Goal: Transaction & Acquisition: Purchase product/service

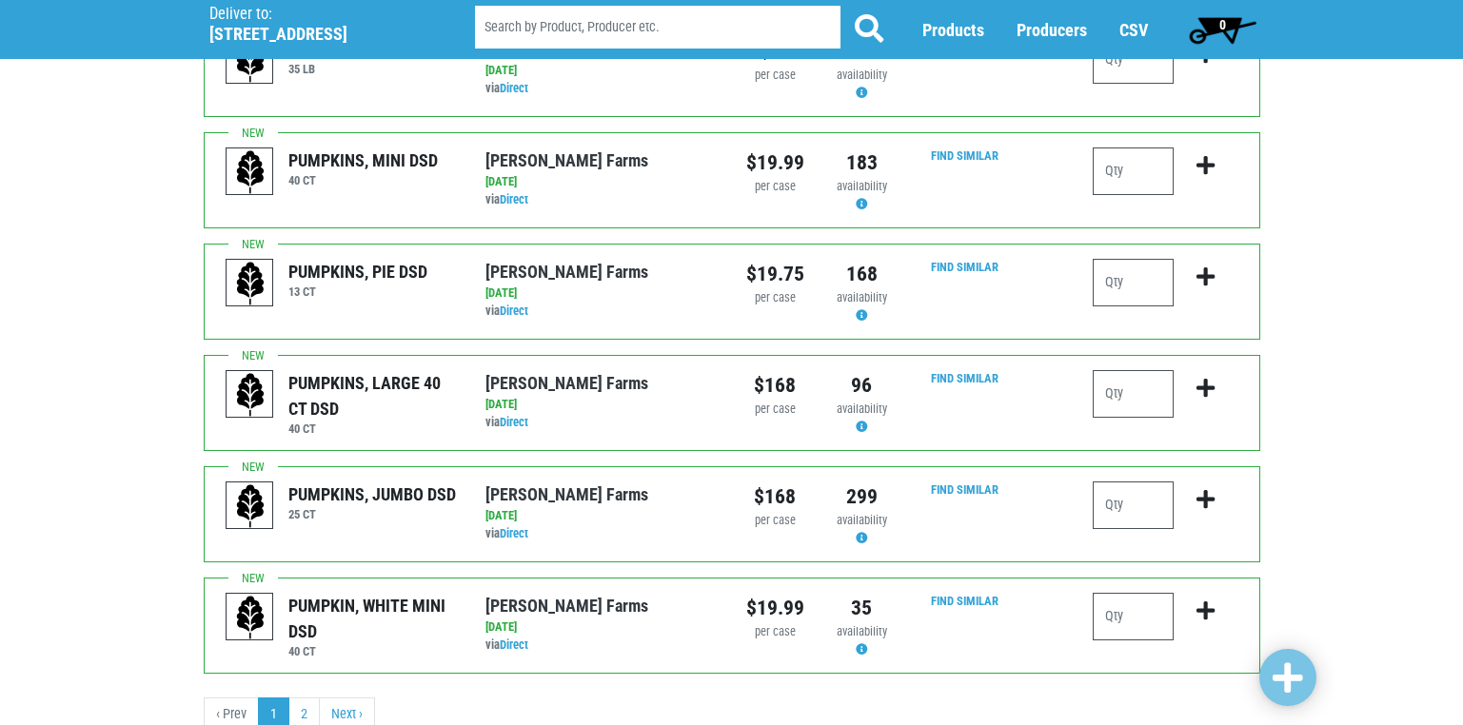
scroll to position [1858, 0]
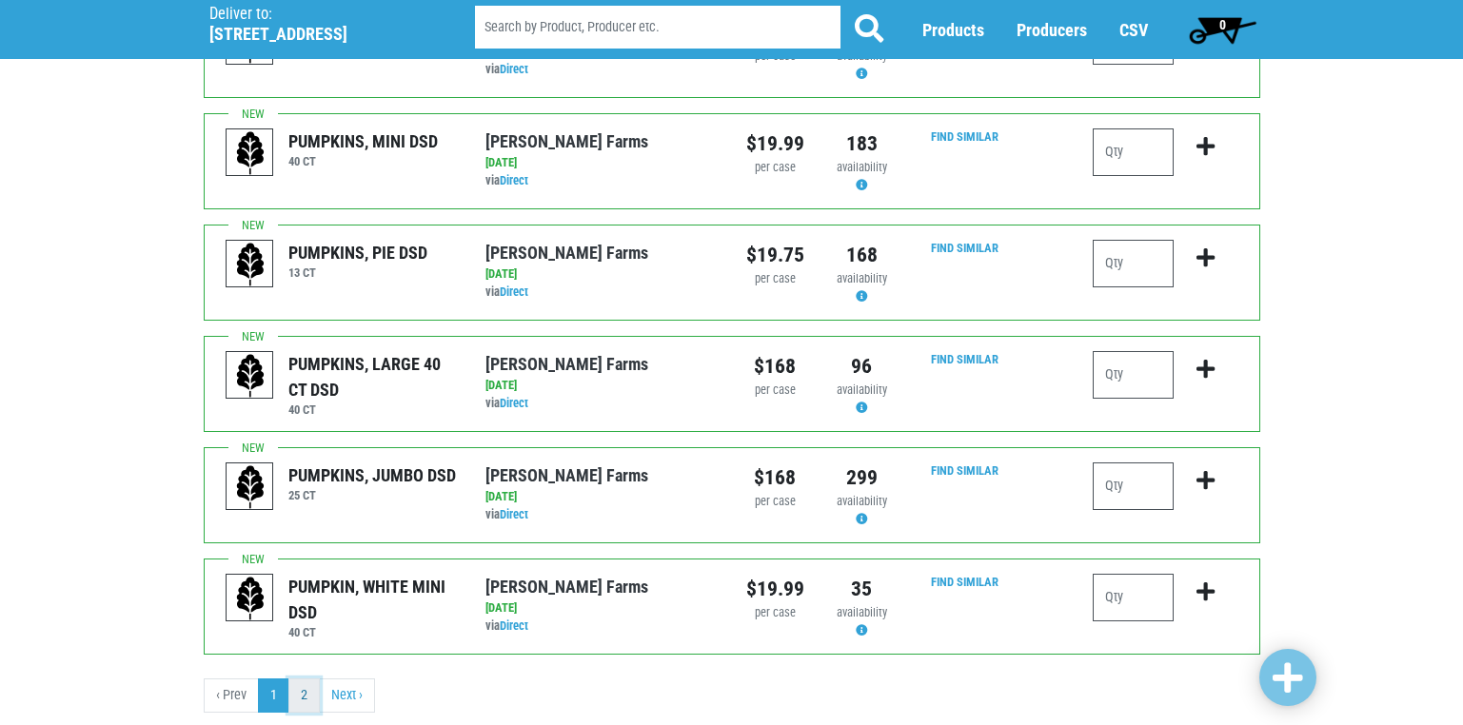
click at [311, 679] on link "2" at bounding box center [303, 696] width 31 height 34
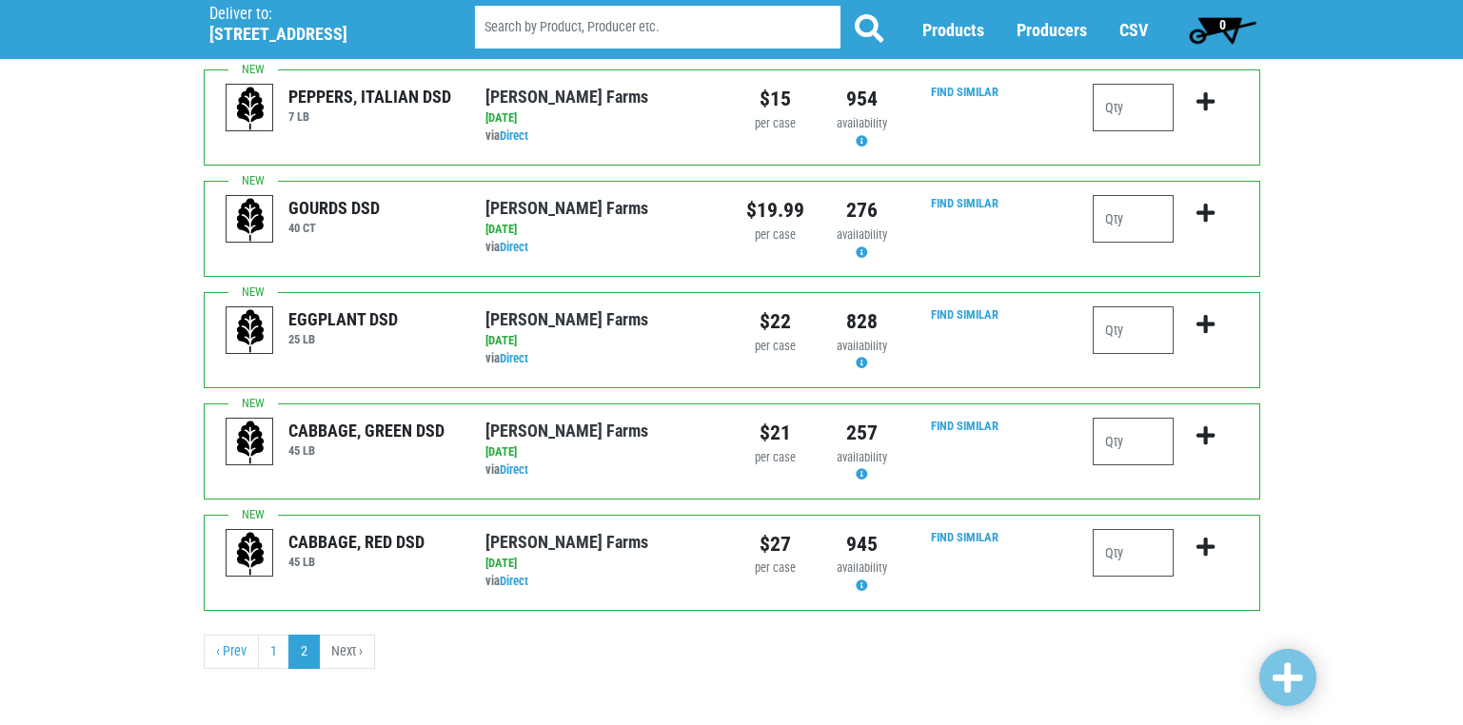
scroll to position [594, 0]
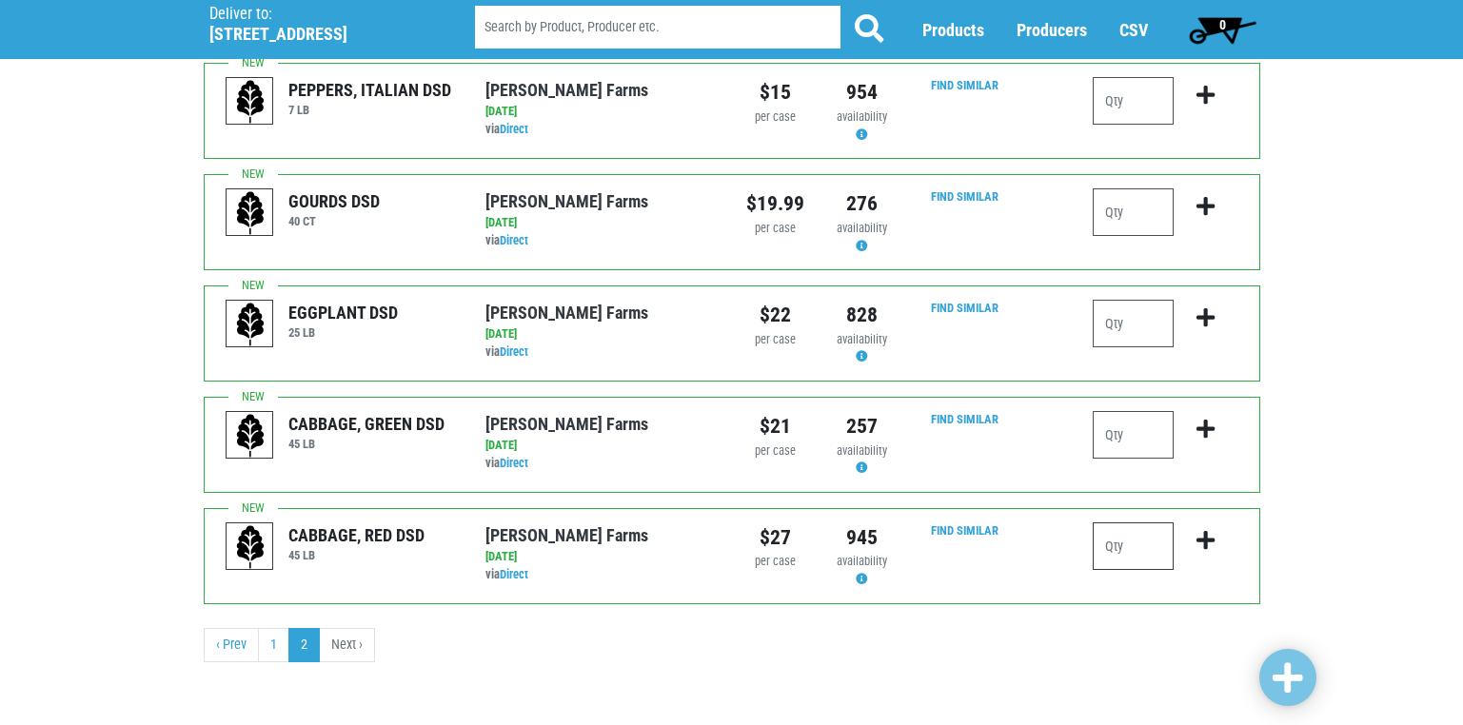
click at [1111, 552] on input "number" at bounding box center [1133, 546] width 81 height 48
type input "1"
click at [1113, 438] on input "number" at bounding box center [1133, 435] width 81 height 48
type input "1"
click at [1113, 325] on input "number" at bounding box center [1133, 324] width 81 height 48
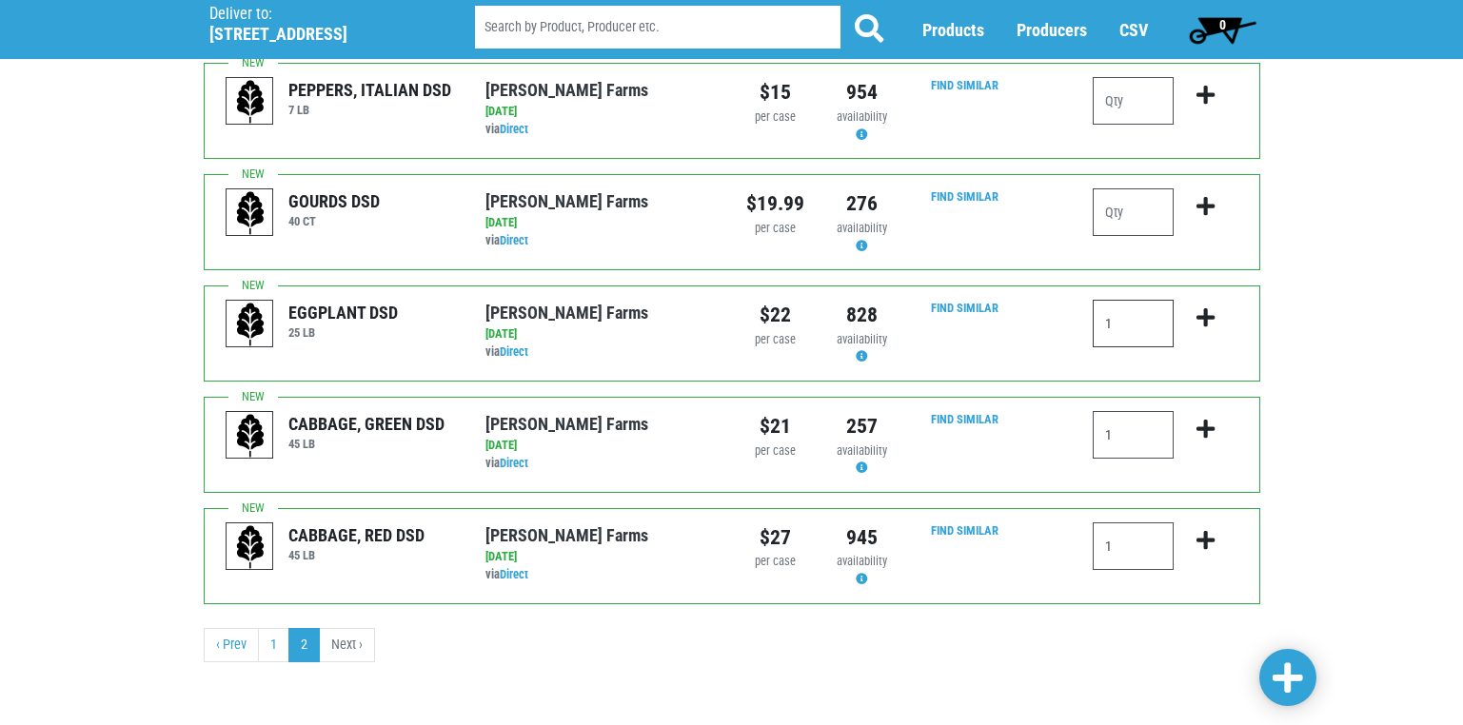
type input "1"
click at [1290, 672] on span at bounding box center [1287, 678] width 30 height 34
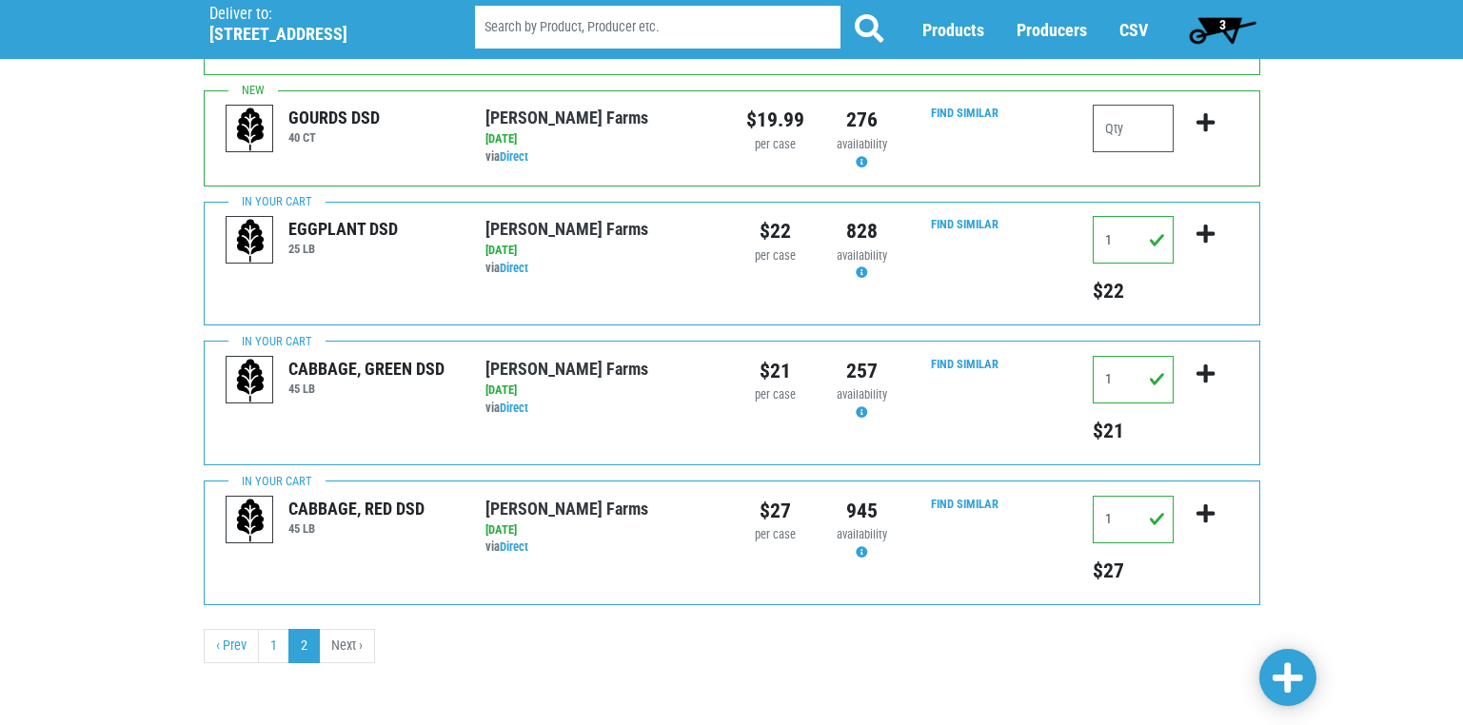
scroll to position [679, 0]
click at [271, 644] on link "1" at bounding box center [273, 645] width 31 height 34
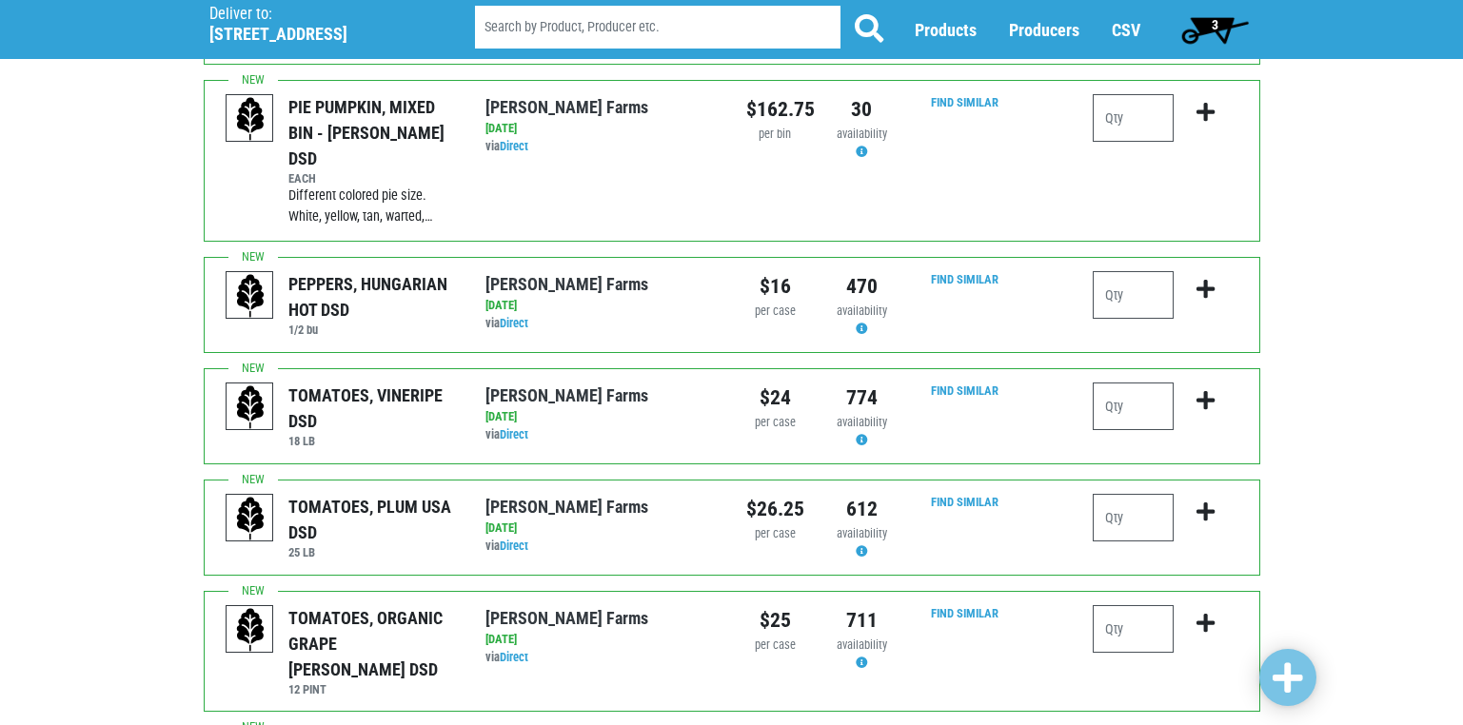
scroll to position [476, 0]
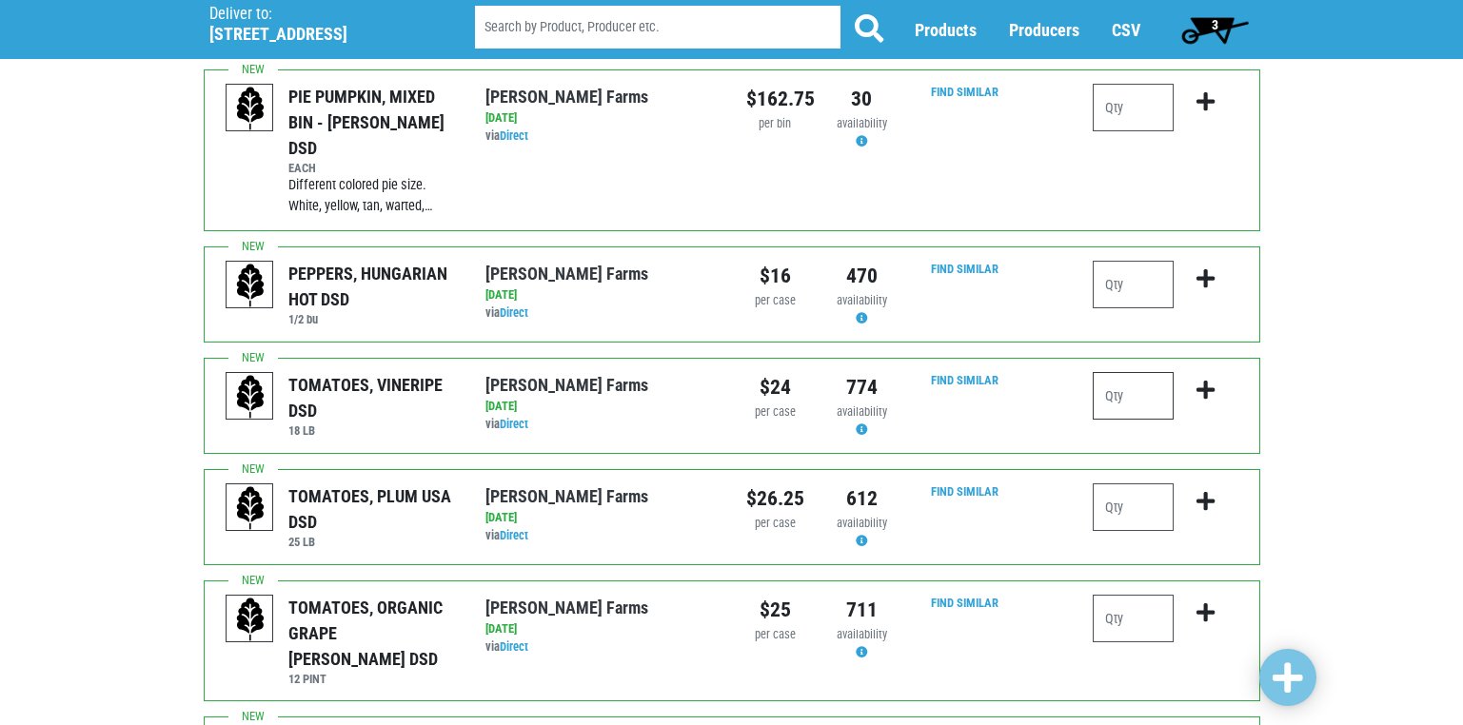
click at [1116, 375] on input "number" at bounding box center [1133, 396] width 81 height 48
type input "1"
click at [1285, 672] on span at bounding box center [1287, 678] width 30 height 34
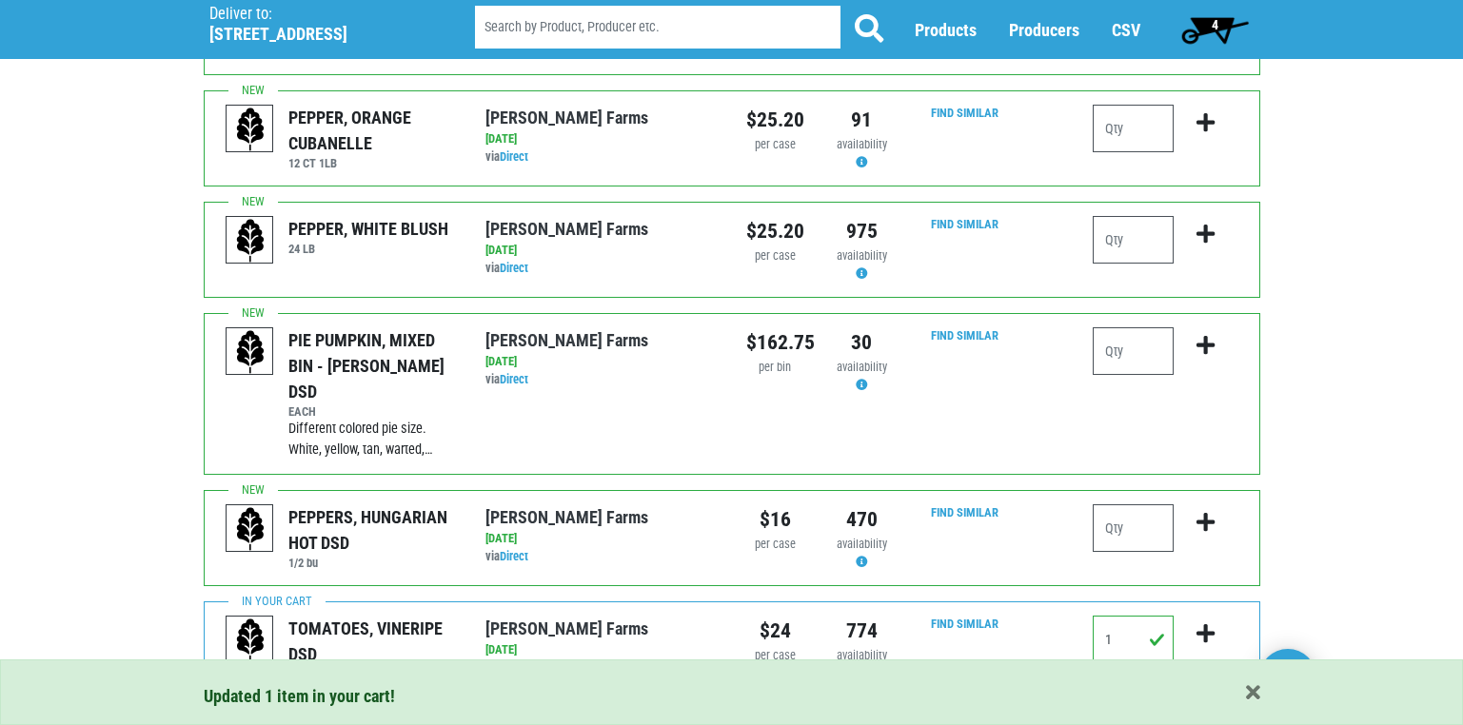
scroll to position [0, 0]
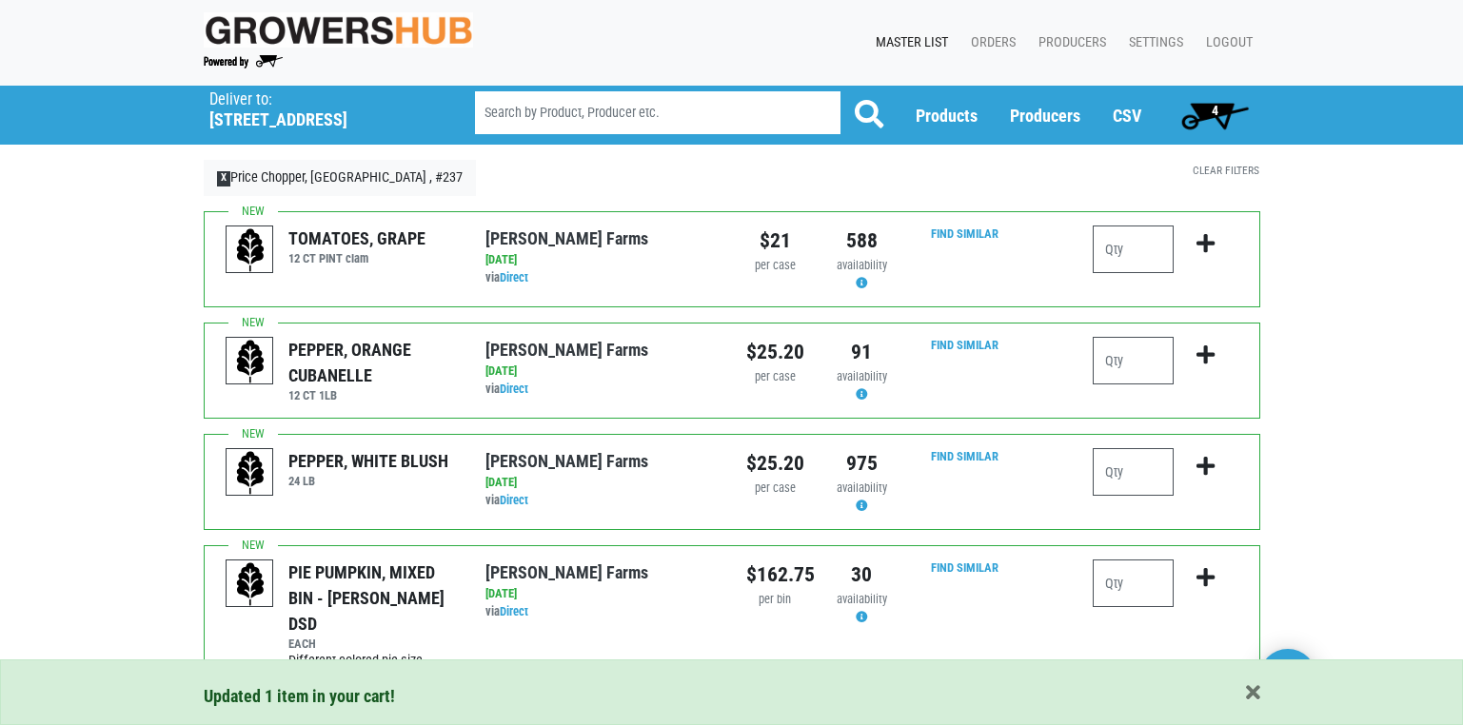
click at [1209, 111] on span "4" at bounding box center [1215, 115] width 85 height 38
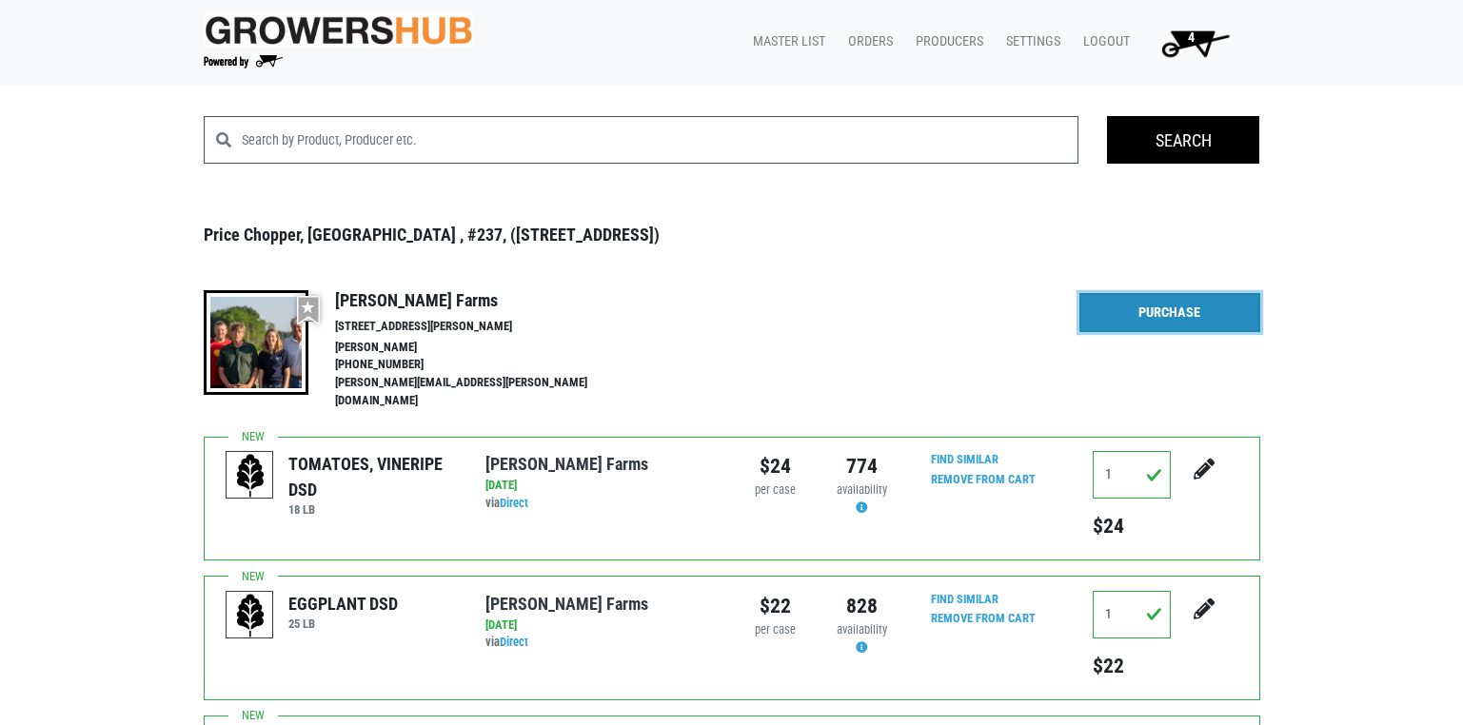
click at [1144, 310] on link "Purchase" at bounding box center [1169, 313] width 181 height 40
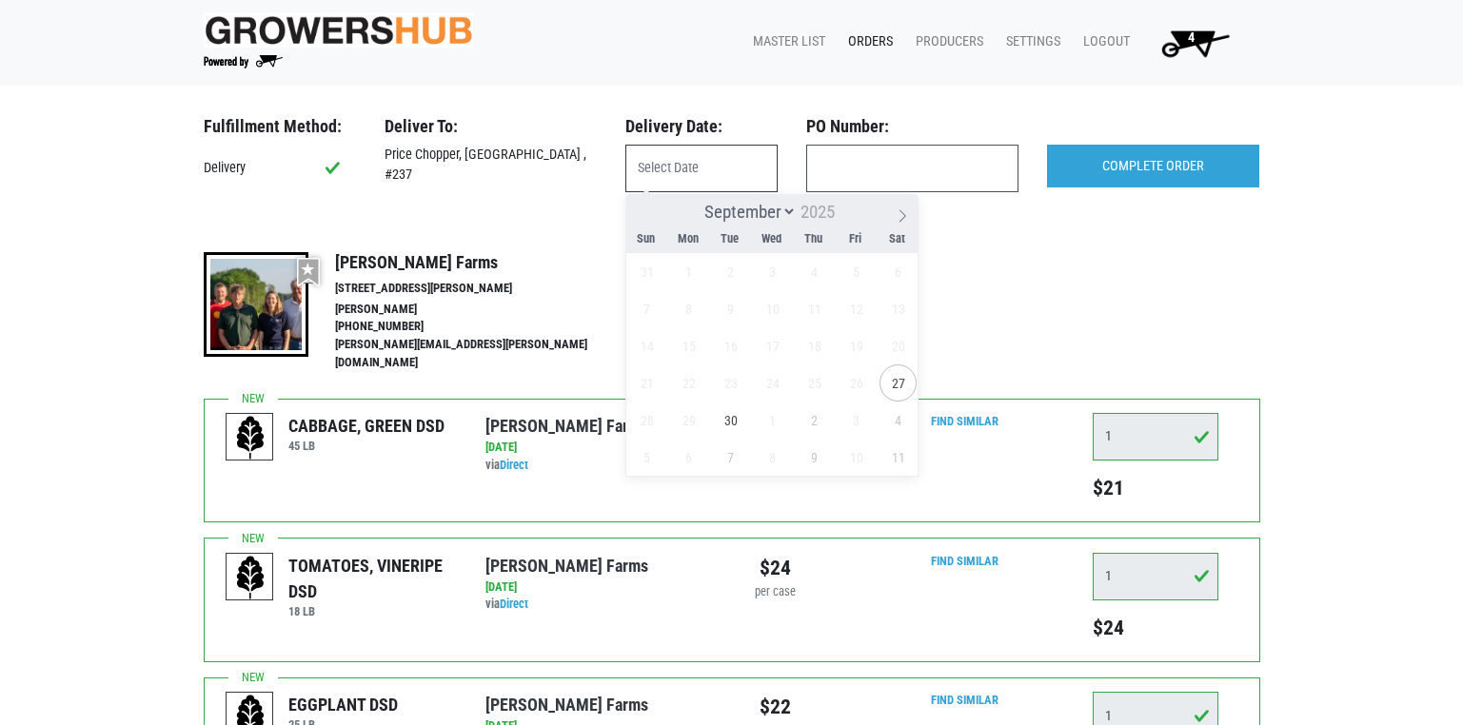
click at [658, 169] on input "text" at bounding box center [701, 169] width 152 height 48
click at [898, 387] on span "27" at bounding box center [897, 383] width 37 height 37
type input "[DATE]"
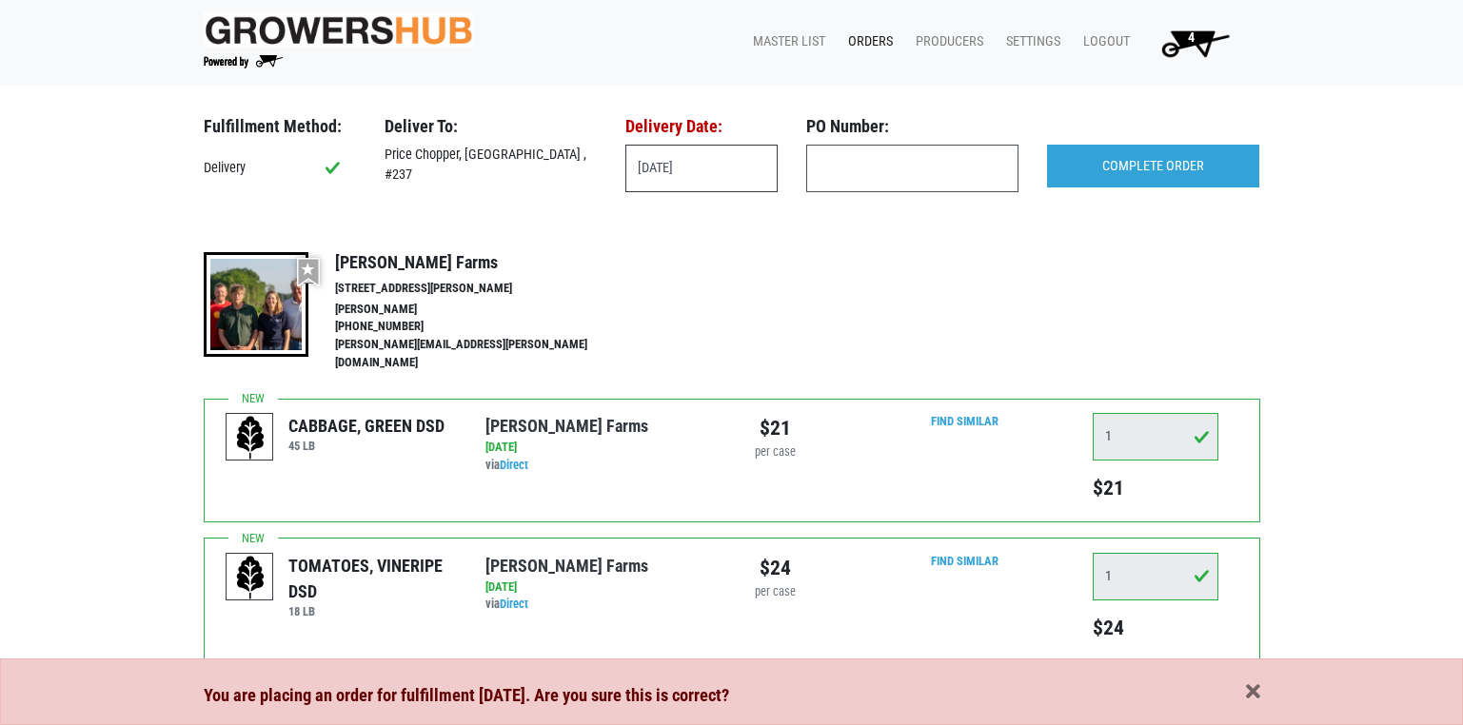
click at [718, 168] on input "[DATE]" at bounding box center [701, 169] width 152 height 48
click at [1142, 305] on div "More Details Hide Details" at bounding box center [1169, 313] width 181 height 123
click at [1141, 169] on input "COMPLETE ORDER" at bounding box center [1153, 167] width 212 height 44
